Goal: Information Seeking & Learning: Learn about a topic

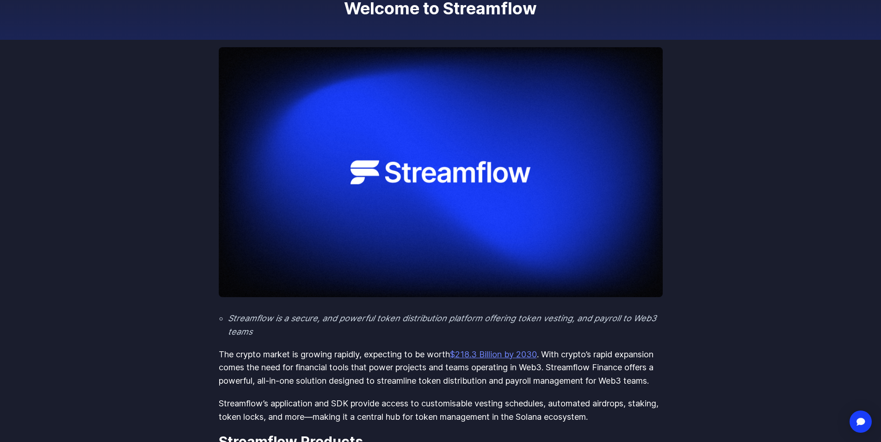
scroll to position [92, 0]
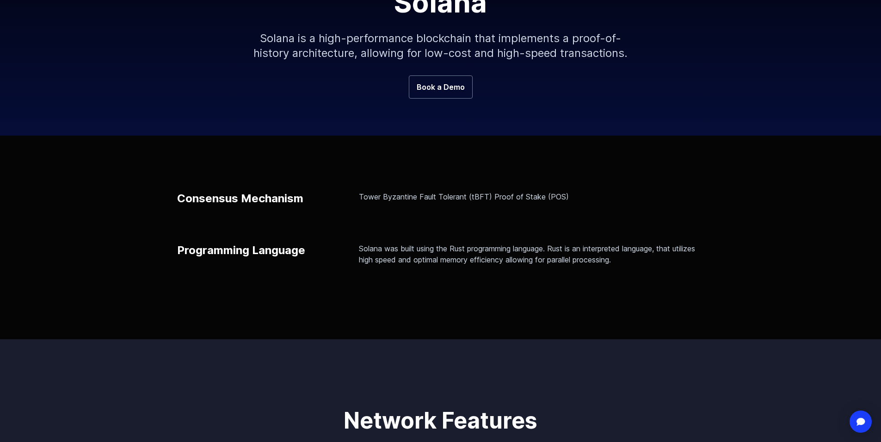
scroll to position [185, 0]
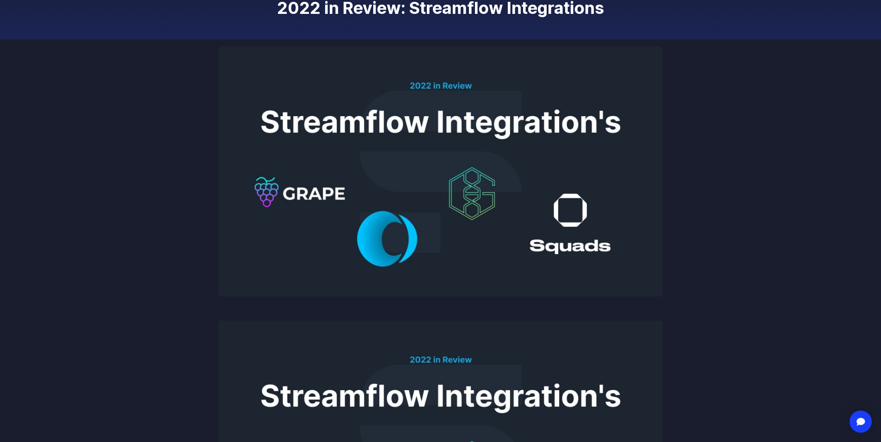
scroll to position [139, 0]
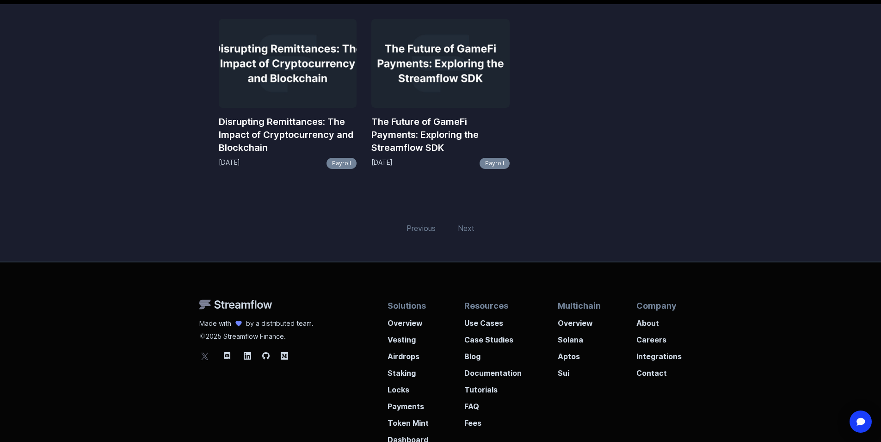
scroll to position [185, 0]
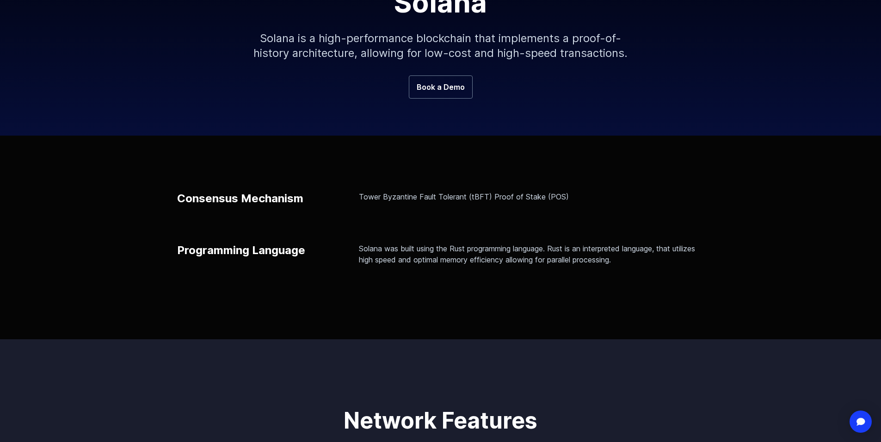
scroll to position [185, 0]
